Goal: Task Accomplishment & Management: Complete application form

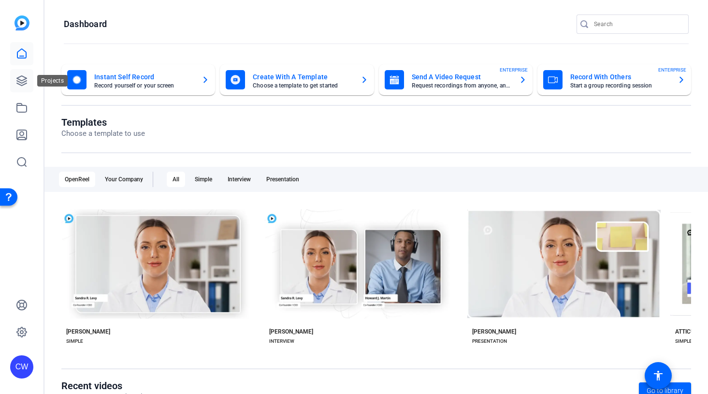
click at [19, 78] on icon at bounding box center [22, 81] width 12 height 12
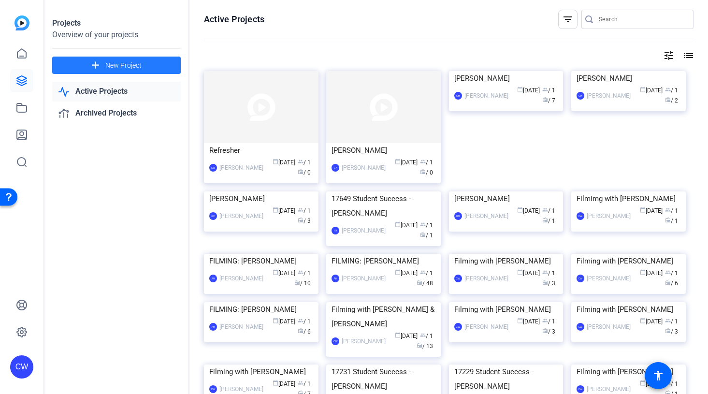
click at [123, 64] on span "New Project" at bounding box center [123, 65] width 36 height 10
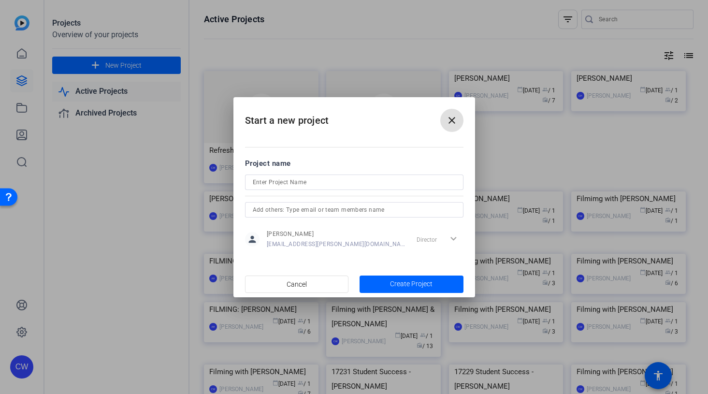
click at [277, 182] on input at bounding box center [354, 182] width 203 height 12
paste input "[PERSON_NAME]"
type input "Filming with [PERSON_NAME]"
click at [406, 281] on span "Create Project" at bounding box center [411, 284] width 43 height 10
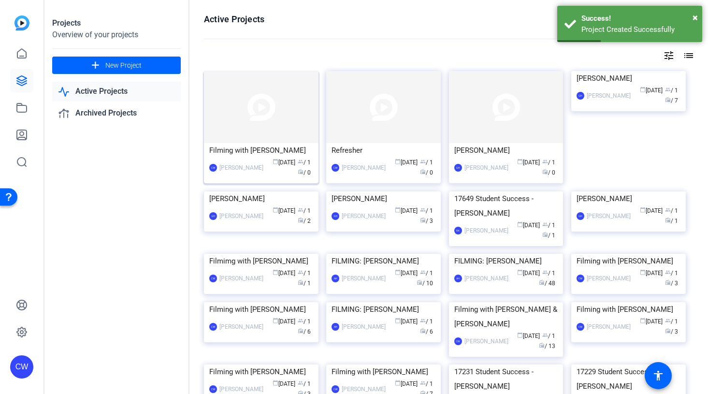
click at [280, 101] on img at bounding box center [261, 107] width 115 height 72
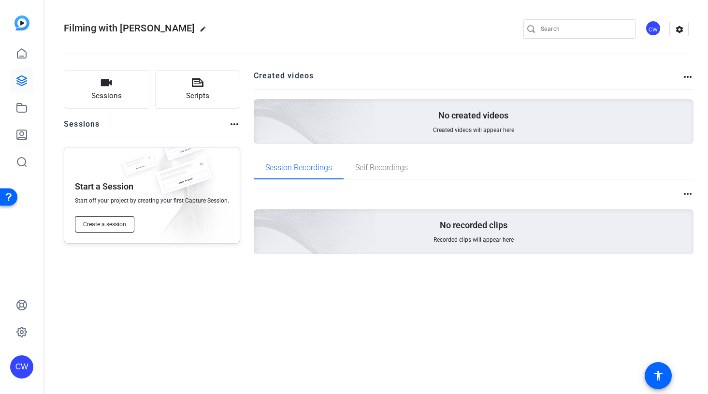
click at [92, 222] on span "Create a session" at bounding box center [104, 224] width 43 height 8
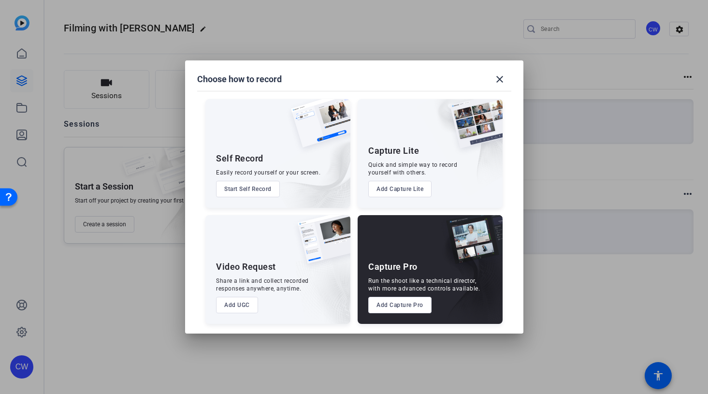
click at [401, 303] on button "Add Capture Pro" at bounding box center [399, 305] width 63 height 16
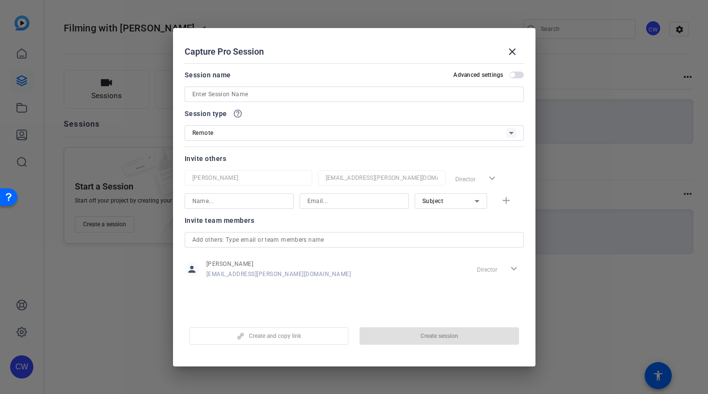
click at [517, 75] on span "button" at bounding box center [517, 75] width 15 height 7
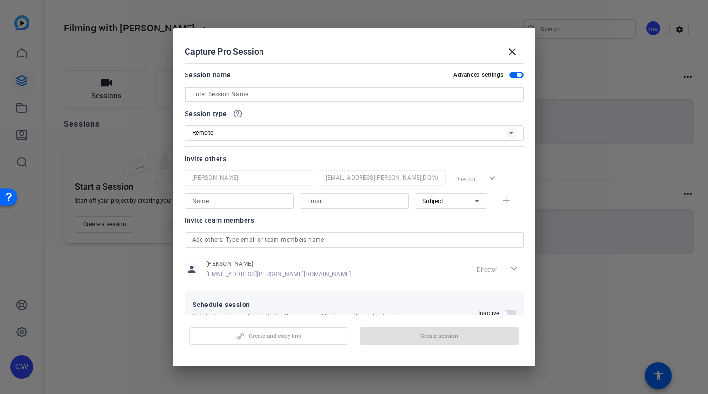
click at [250, 94] on input at bounding box center [354, 94] width 324 height 12
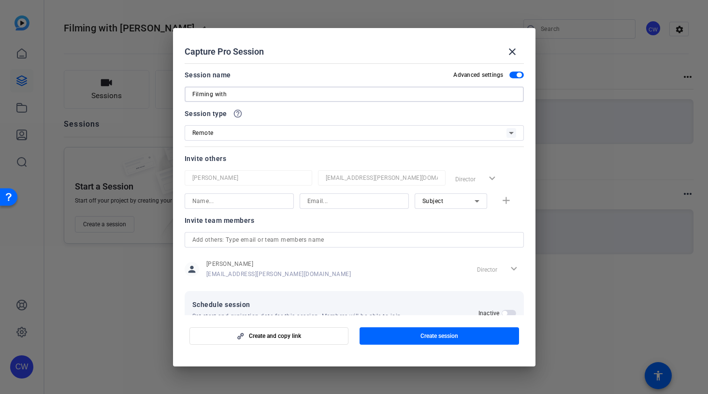
paste input "[PERSON_NAME]"
type input "Filming with [PERSON_NAME]"
click at [208, 202] on input at bounding box center [239, 201] width 94 height 12
type input "[PERSON_NAME]"
click at [330, 203] on input at bounding box center [355, 201] width 94 height 12
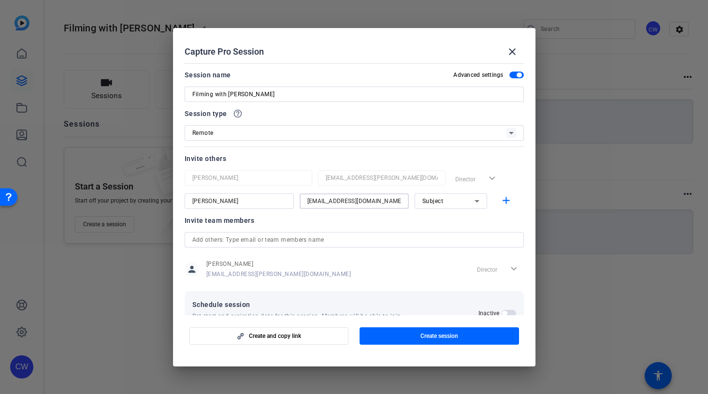
type input "[EMAIL_ADDRESS][DOMAIN_NAME]"
click at [475, 200] on icon at bounding box center [477, 201] width 5 height 2
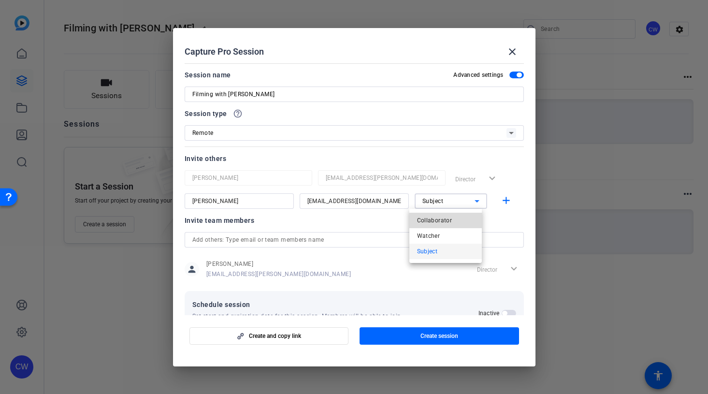
click at [459, 218] on mat-option "Collaborator" at bounding box center [446, 220] width 73 height 15
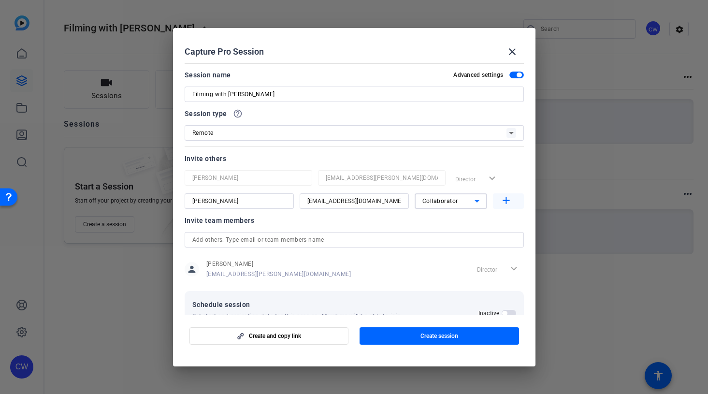
click at [503, 201] on mat-icon "add" at bounding box center [506, 201] width 12 height 12
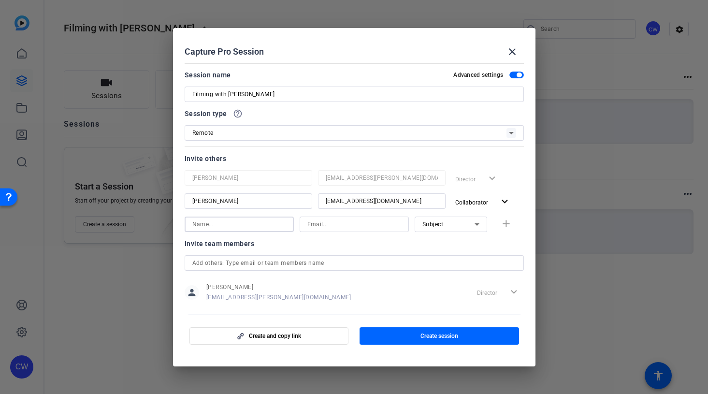
click at [199, 224] on input at bounding box center [239, 225] width 94 height 12
type input "[PERSON_NAME]"
click at [315, 222] on input at bounding box center [355, 225] width 94 height 12
paste input "[EMAIL_ADDRESS][DOMAIN_NAME]"
type input "[EMAIL_ADDRESS][DOMAIN_NAME]"
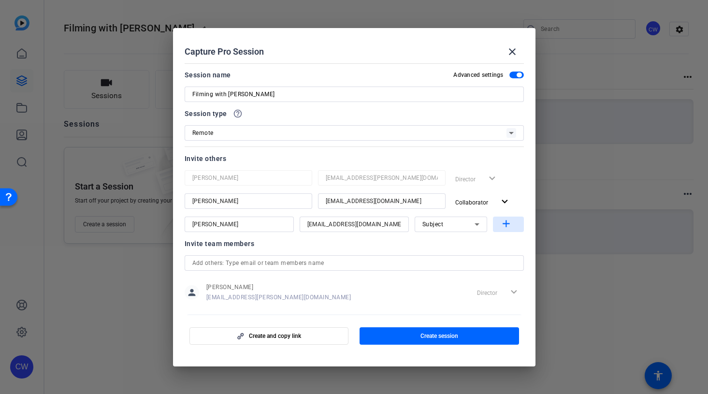
click at [502, 227] on mat-icon "add" at bounding box center [506, 224] width 12 height 12
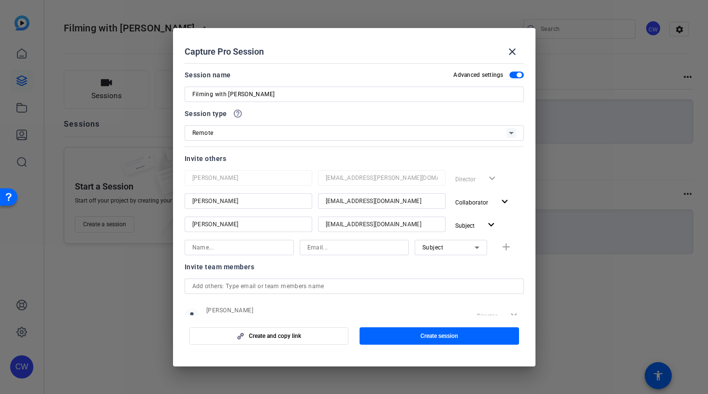
click at [216, 247] on input at bounding box center [239, 248] width 94 height 12
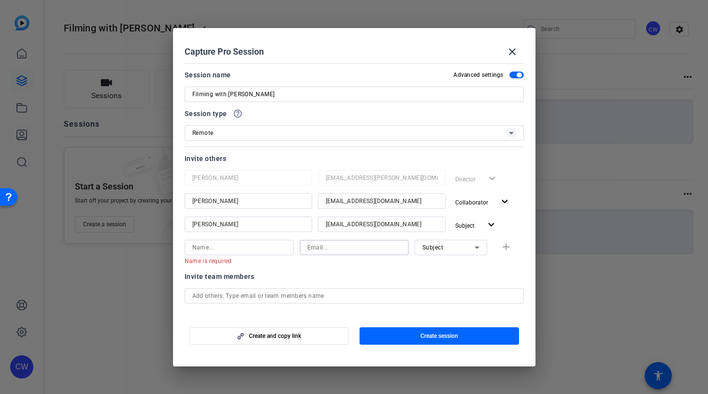
click at [330, 248] on input at bounding box center [355, 248] width 94 height 12
paste input "[PERSON_NAME][EMAIL_ADDRESS][DOMAIN_NAME]"
type input "[PERSON_NAME][EMAIL_ADDRESS][DOMAIN_NAME]"
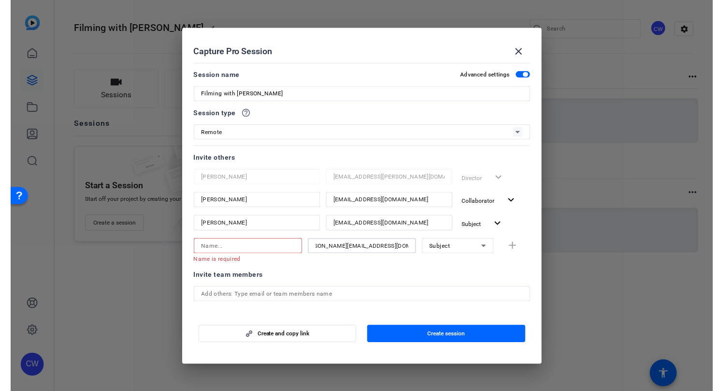
scroll to position [0, 0]
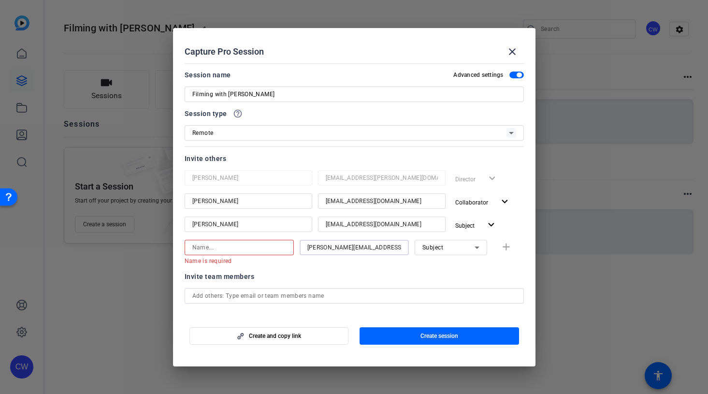
click at [247, 246] on input at bounding box center [239, 248] width 94 height 12
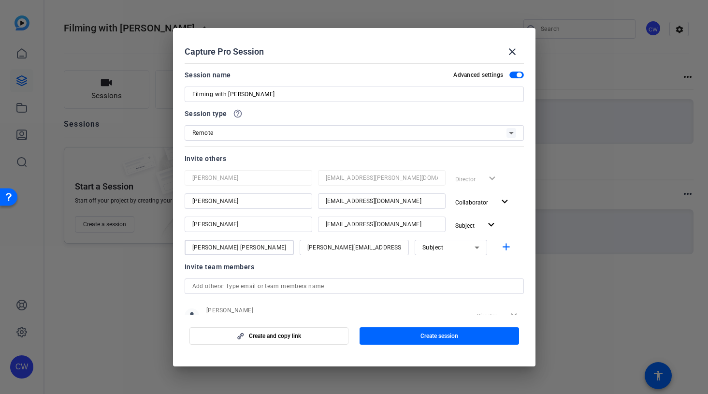
type input "[PERSON_NAME] [PERSON_NAME]"
click at [472, 246] on icon at bounding box center [477, 248] width 12 height 12
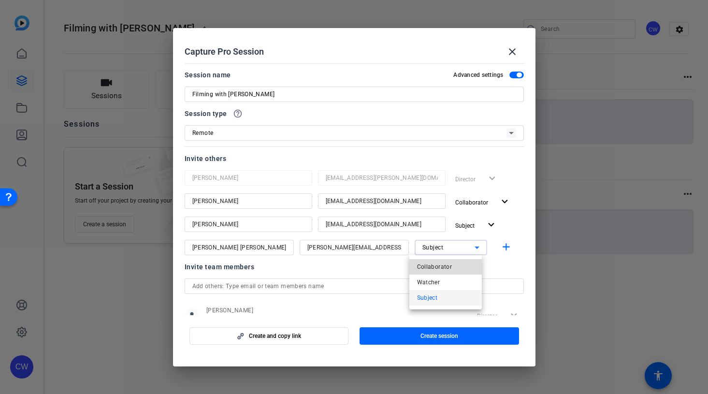
click at [461, 266] on mat-option "Collaborator" at bounding box center [446, 266] width 73 height 15
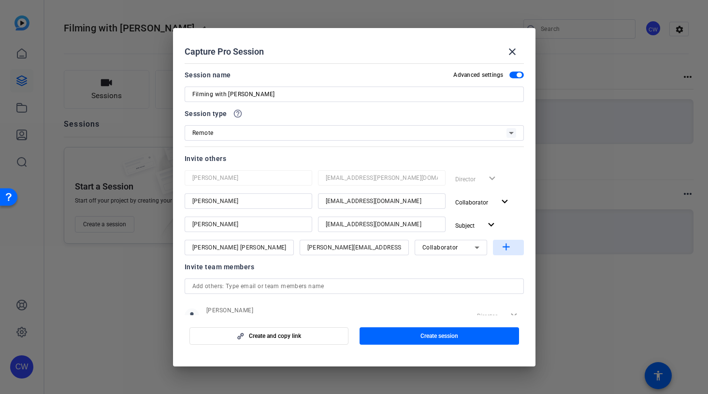
click at [500, 249] on mat-icon "add" at bounding box center [506, 247] width 12 height 12
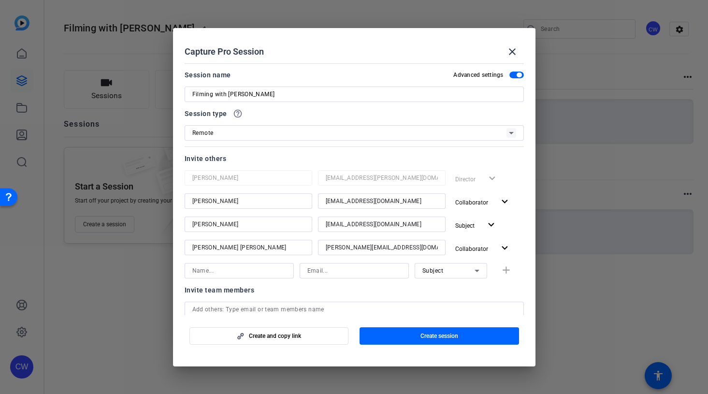
click at [215, 272] on input at bounding box center [239, 271] width 94 height 12
type input "[PERSON_NAME]"
click at [325, 267] on input at bounding box center [355, 271] width 94 height 12
click at [335, 272] on input at bounding box center [355, 271] width 94 height 12
type input "[PERSON_NAME][EMAIL_ADDRESS][PERSON_NAME][DOMAIN_NAME]"
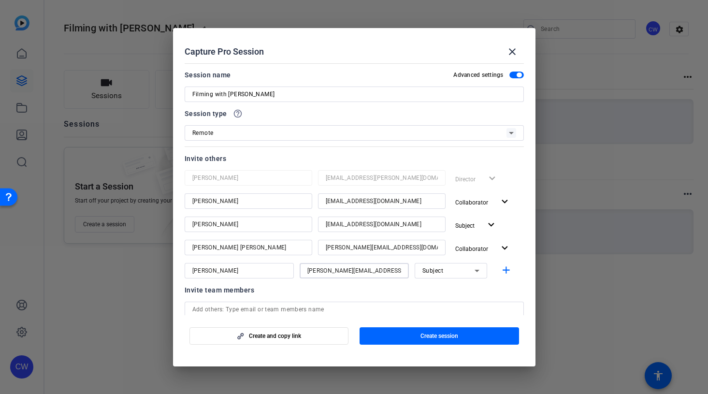
click at [472, 272] on icon at bounding box center [477, 271] width 12 height 12
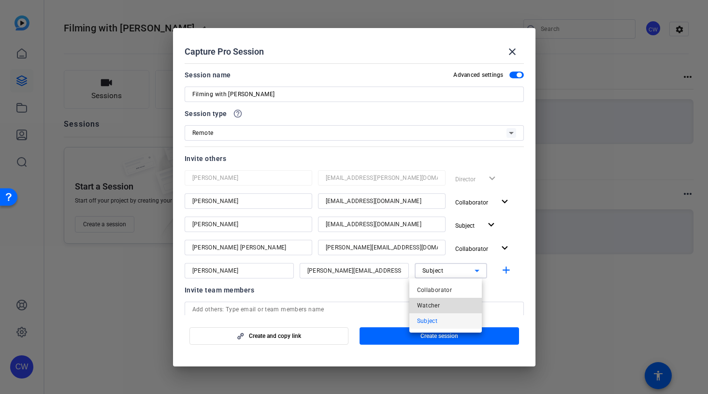
click at [455, 303] on mat-option "Watcher" at bounding box center [446, 305] width 73 height 15
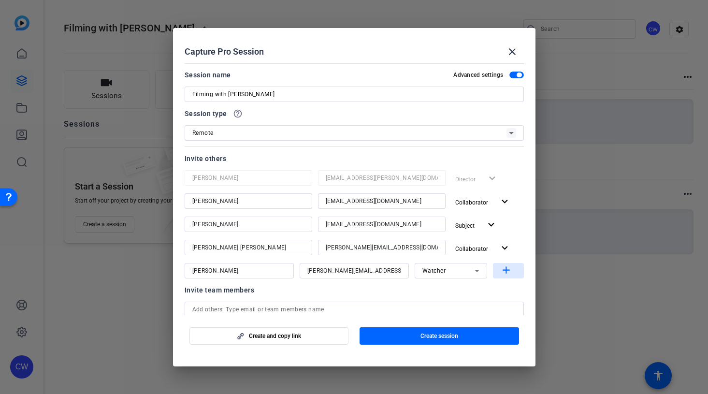
click at [500, 271] on mat-icon "add" at bounding box center [506, 271] width 12 height 12
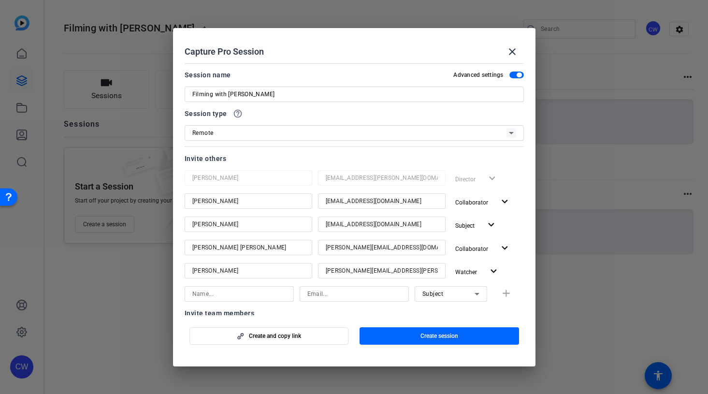
click at [223, 294] on input at bounding box center [239, 294] width 94 height 12
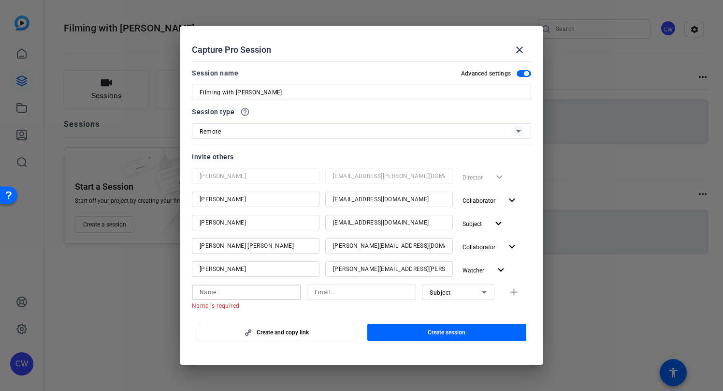
click at [204, 293] on input at bounding box center [247, 292] width 94 height 12
type input "[PERSON_NAME]"
click at [318, 289] on input at bounding box center [362, 292] width 94 height 12
click at [315, 294] on input at bounding box center [362, 292] width 94 height 12
paste input "[PERSON_NAME][EMAIL_ADDRESS][PERSON_NAME][DOMAIN_NAME]"
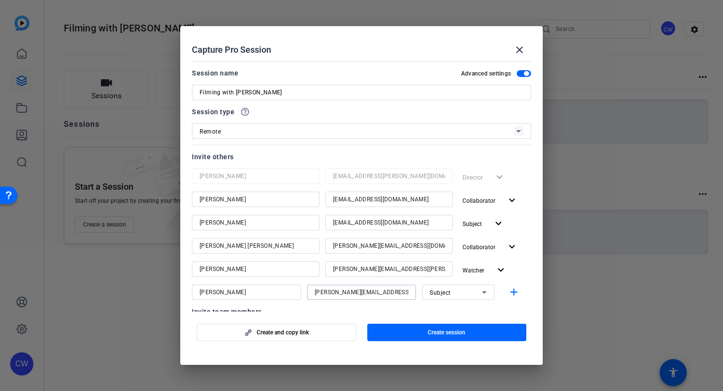
type input "[PERSON_NAME][EMAIL_ADDRESS][PERSON_NAME][DOMAIN_NAME]"
click at [482, 292] on icon at bounding box center [484, 292] width 5 height 2
click at [468, 322] on mat-option "Watcher" at bounding box center [453, 326] width 73 height 15
click at [510, 292] on mat-icon "add" at bounding box center [514, 292] width 12 height 12
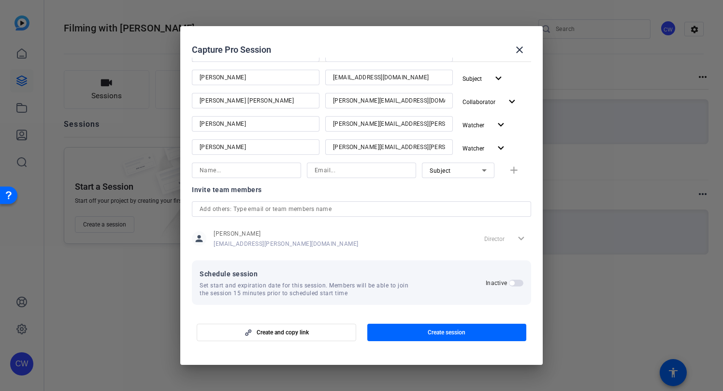
scroll to position [149, 0]
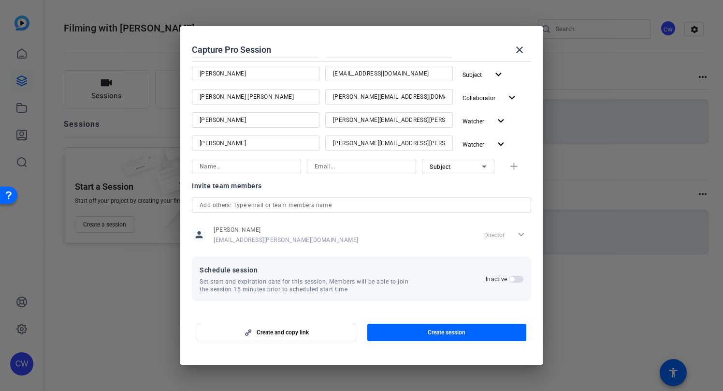
click at [513, 279] on span "button" at bounding box center [516, 279] width 15 height 7
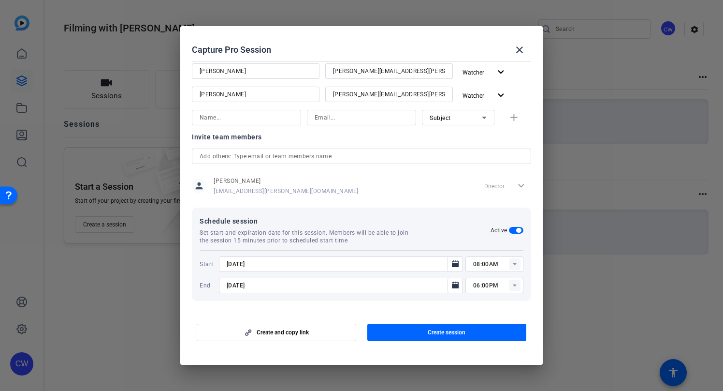
scroll to position [195, 0]
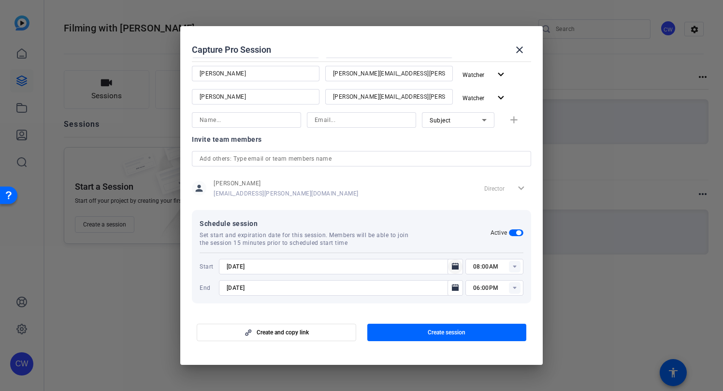
click at [452, 265] on icon "Open calendar" at bounding box center [455, 266] width 7 height 7
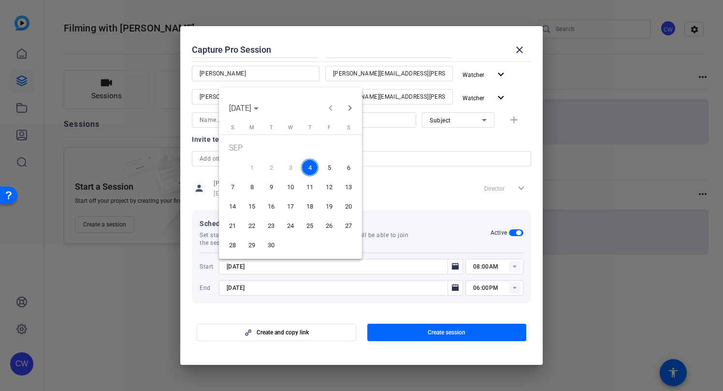
click at [327, 165] on span "5" at bounding box center [329, 167] width 17 height 17
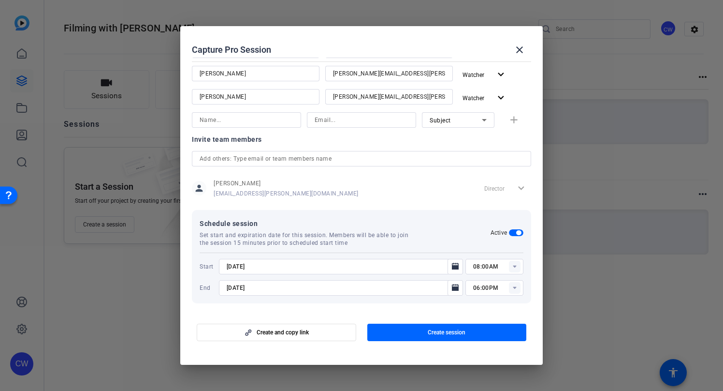
type input "[DATE]"
click at [510, 265] on rect at bounding box center [515, 267] width 12 height 12
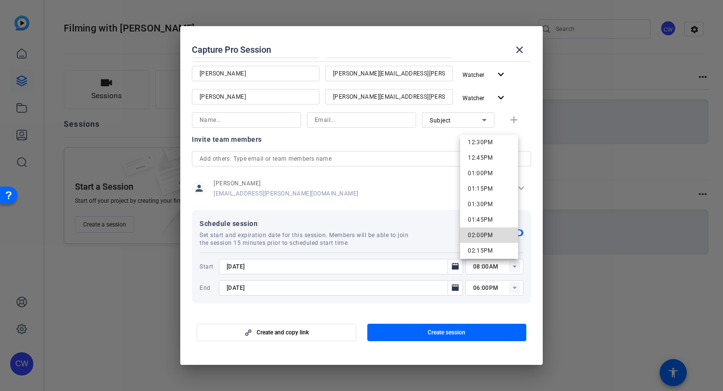
click at [492, 234] on span "02:00PM" at bounding box center [480, 235] width 25 height 7
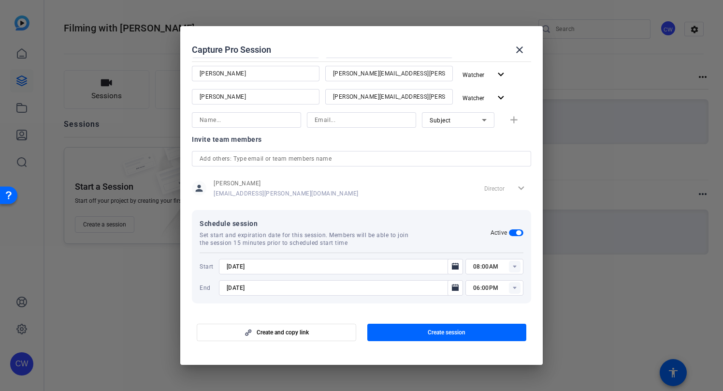
type input "02:00PM"
click at [452, 286] on icon "Open calendar" at bounding box center [455, 287] width 7 height 7
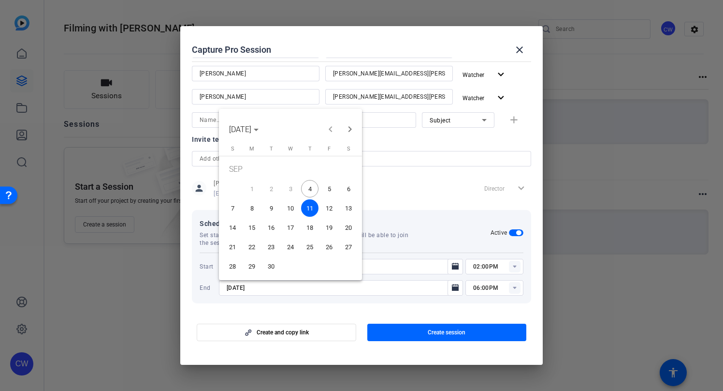
click at [310, 245] on span "25" at bounding box center [309, 246] width 17 height 17
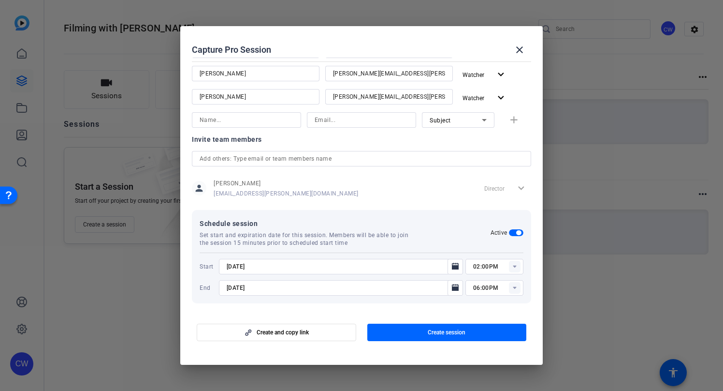
type input "[DATE]"
click at [441, 332] on span "Create session" at bounding box center [447, 332] width 38 height 8
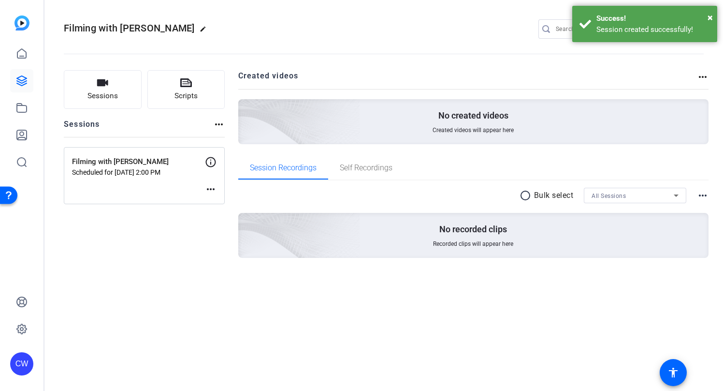
click at [211, 188] on mat-icon "more_horiz" at bounding box center [211, 189] width 12 height 12
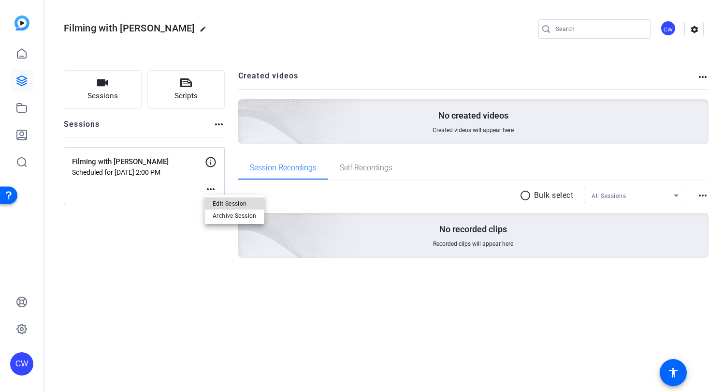
click at [216, 203] on span "Edit Session" at bounding box center [235, 204] width 44 height 12
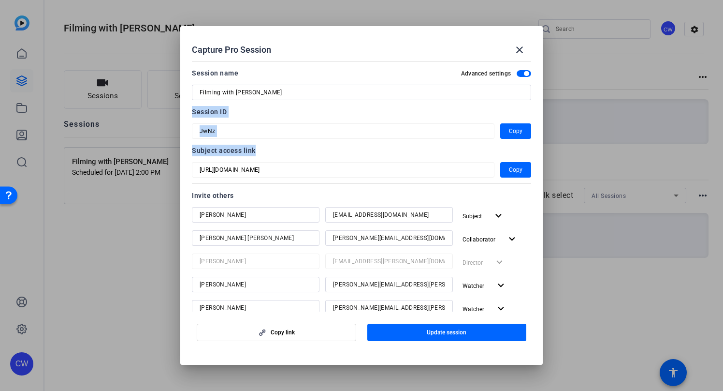
click at [367, 171] on div "Session name Advanced settings Filming with [PERSON_NAME] Session ID JwNz Copy …" at bounding box center [361, 255] width 339 height 377
click at [374, 151] on div "Subject access link" at bounding box center [361, 151] width 339 height 12
click at [191, 126] on mat-dialog-content "Session name Advanced settings Filming with [PERSON_NAME] Session ID JwNz Copy …" at bounding box center [361, 185] width 363 height 254
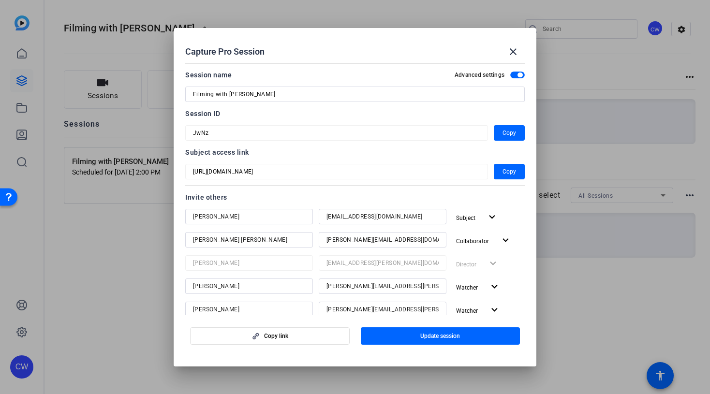
click at [191, 130] on mat-form-field "JwNz" at bounding box center [336, 132] width 303 height 15
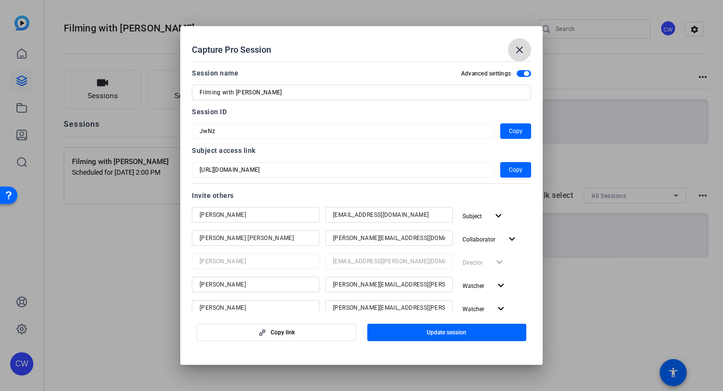
click at [520, 48] on mat-icon "close" at bounding box center [520, 50] width 12 height 12
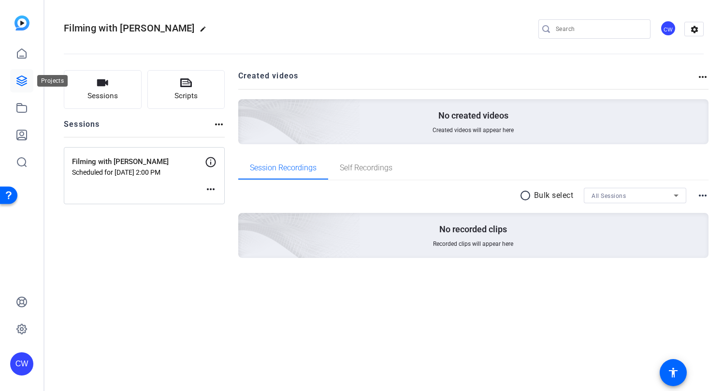
click at [24, 77] on icon at bounding box center [22, 81] width 12 height 12
